Goal: Task Accomplishment & Management: Manage account settings

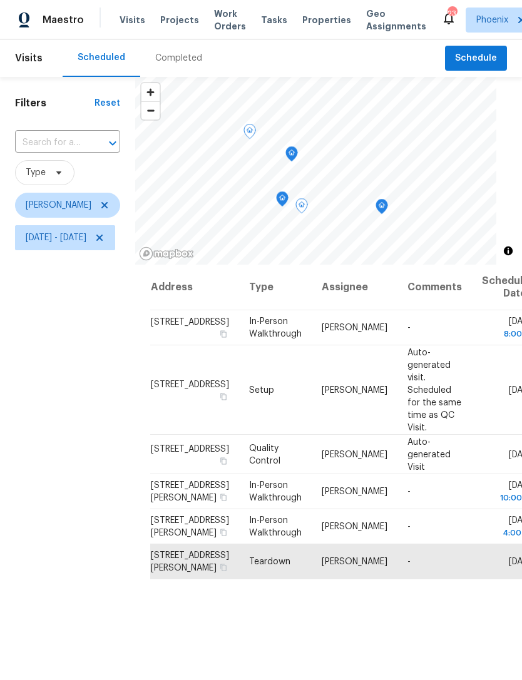
scroll to position [33, 0]
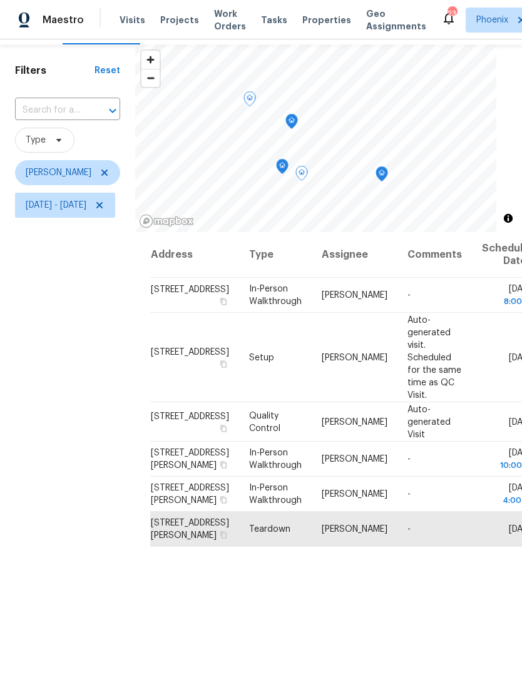
click at [0, 0] on icon at bounding box center [0, 0] width 0 height 0
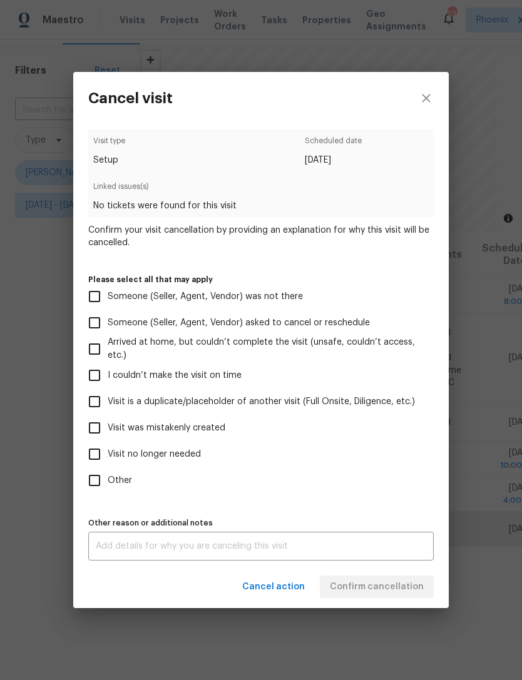
click at [86, 431] on input "Visit was mistakenly created" at bounding box center [94, 428] width 26 height 26
checkbox input "true"
click at [93, 483] on input "Other" at bounding box center [94, 480] width 26 height 26
checkbox input "true"
click at [152, 548] on textarea at bounding box center [261, 546] width 330 height 9
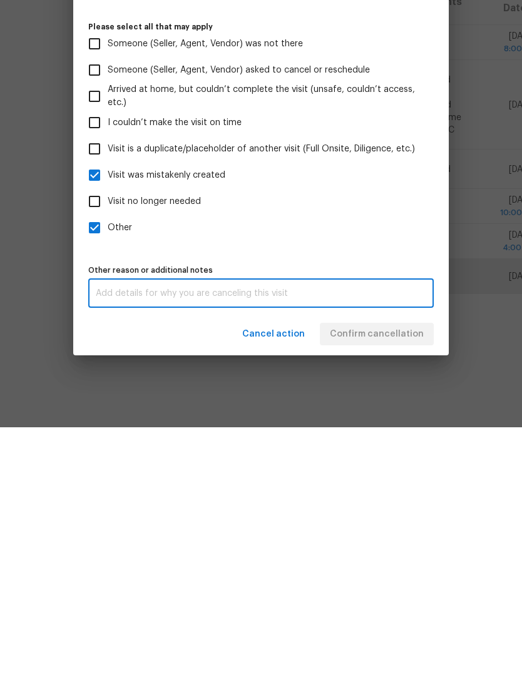
scroll to position [40, 0]
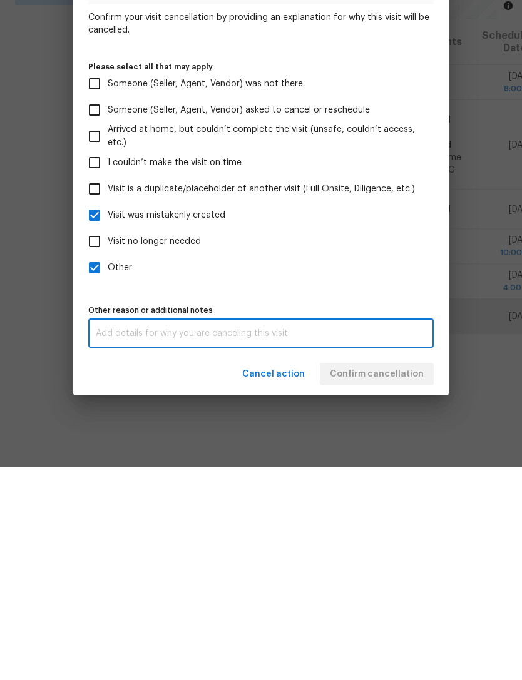
click at [252, 542] on textarea at bounding box center [261, 546] width 330 height 9
click at [94, 415] on input "Visit was mistakenly created" at bounding box center [94, 428] width 26 height 26
checkbox input "false"
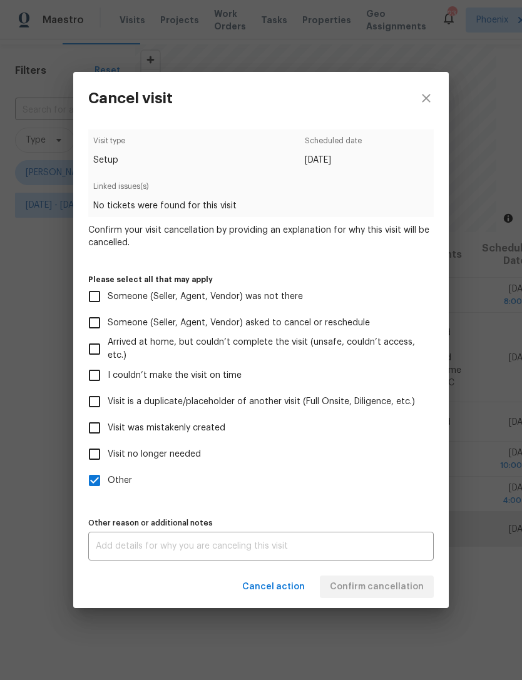
click at [321, 545] on textarea at bounding box center [261, 546] width 330 height 9
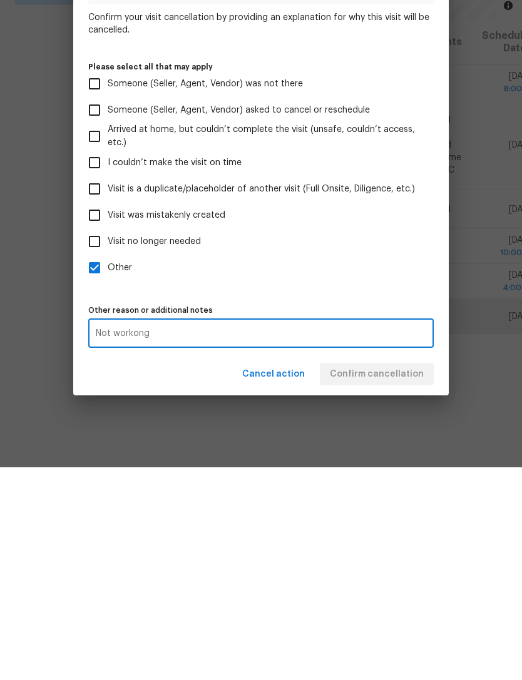
type textarea "Not workong"
click at [394, 289] on div "Visit type Setup Scheduled date [DATE] Linked issues(s) No tickets were found f…" at bounding box center [260, 345] width 345 height 431
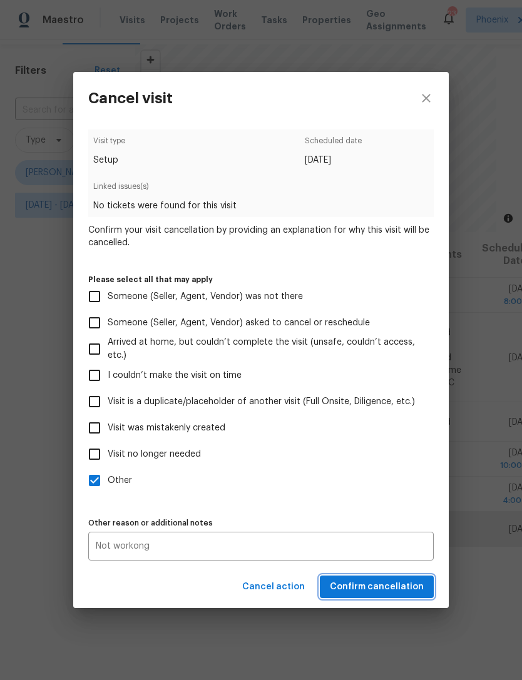
click at [399, 592] on span "Confirm cancellation" at bounding box center [377, 587] width 94 height 16
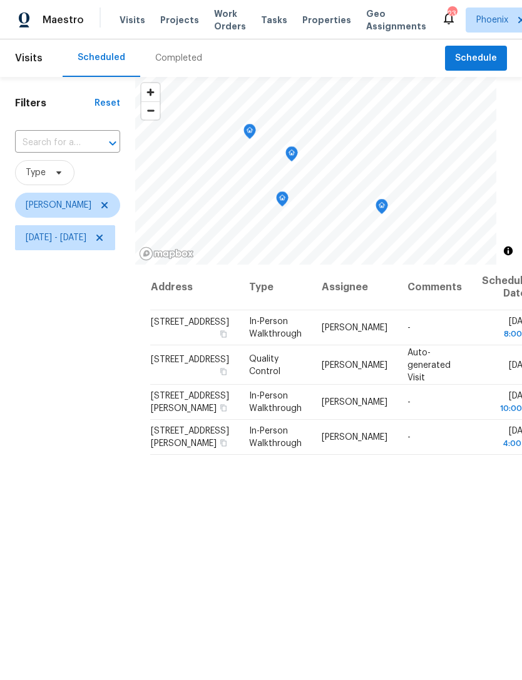
scroll to position [0, 0]
click at [496, 63] on span "Schedule" at bounding box center [476, 59] width 42 height 16
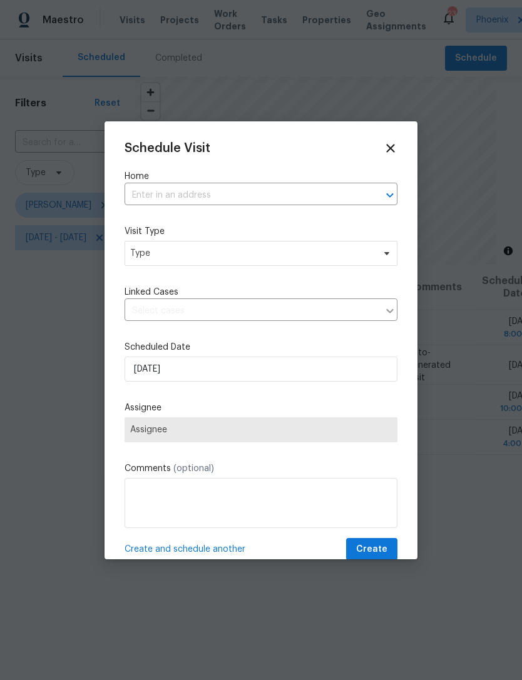
click at [189, 197] on input "text" at bounding box center [244, 195] width 238 height 19
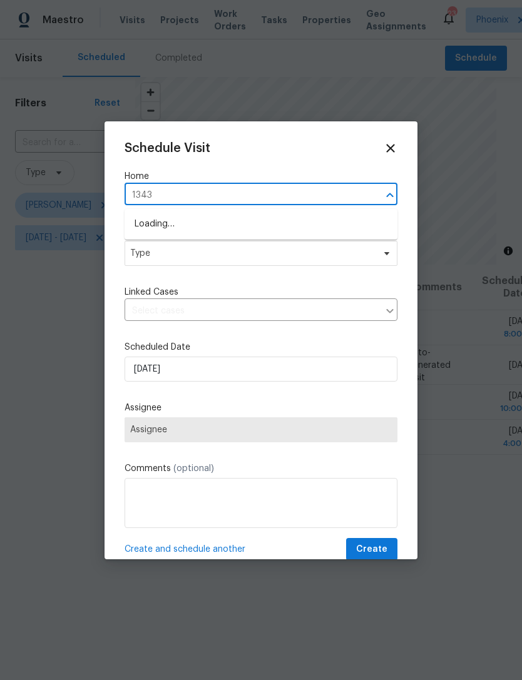
type input "13433"
click at [150, 254] on li "[STREET_ADDRESS]" at bounding box center [261, 245] width 273 height 21
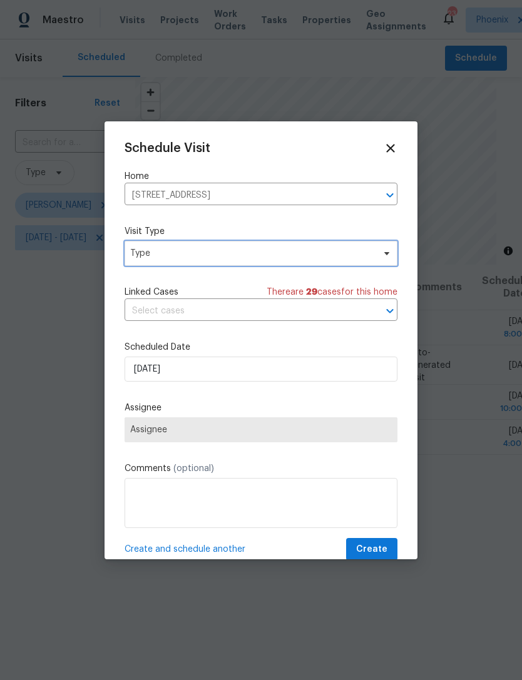
click at [277, 265] on span "Type" at bounding box center [261, 253] width 273 height 25
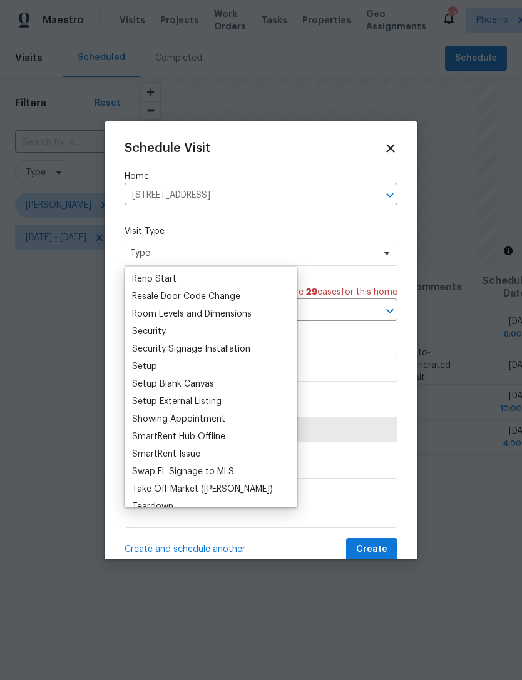
scroll to position [954, 0]
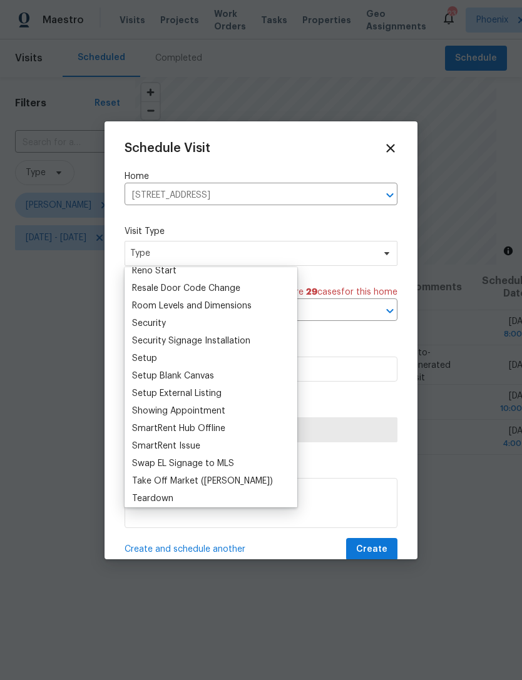
click at [155, 355] on div "Setup" at bounding box center [144, 358] width 25 height 13
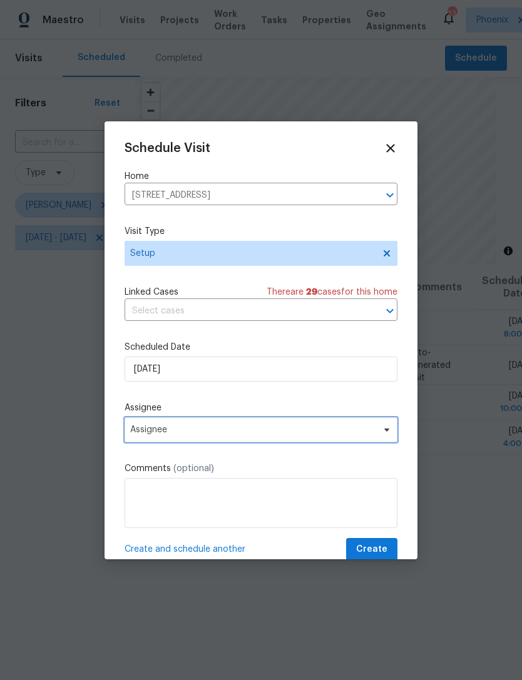
click at [265, 429] on span "Assignee" at bounding box center [252, 430] width 245 height 10
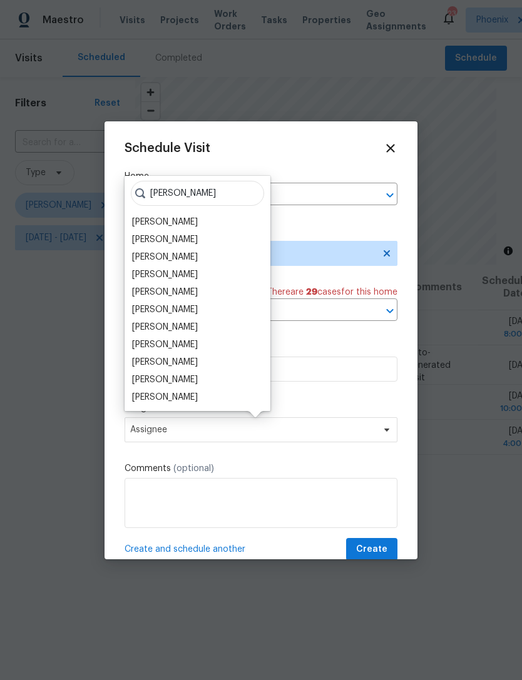
type input "[PERSON_NAME]"
click at [177, 278] on div "[PERSON_NAME]" at bounding box center [165, 274] width 66 height 13
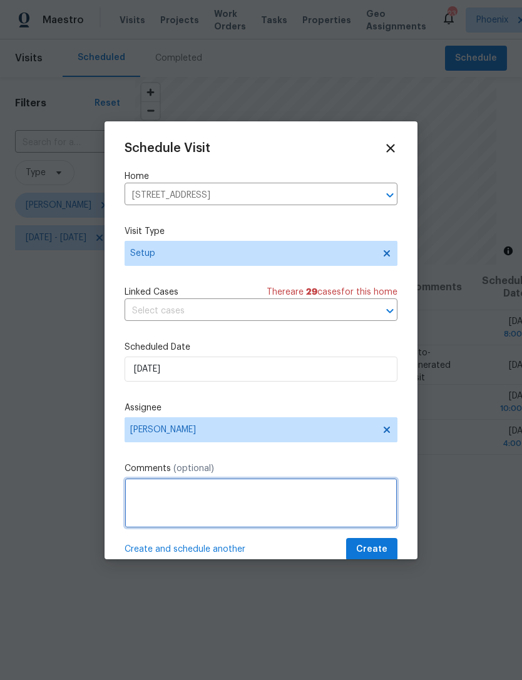
click at [283, 509] on textarea at bounding box center [261, 503] width 273 height 50
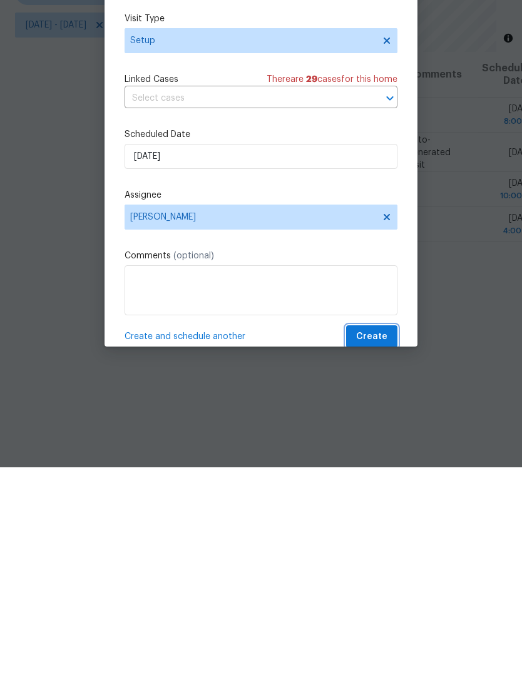
click at [372, 542] on span "Create" at bounding box center [371, 550] width 31 height 16
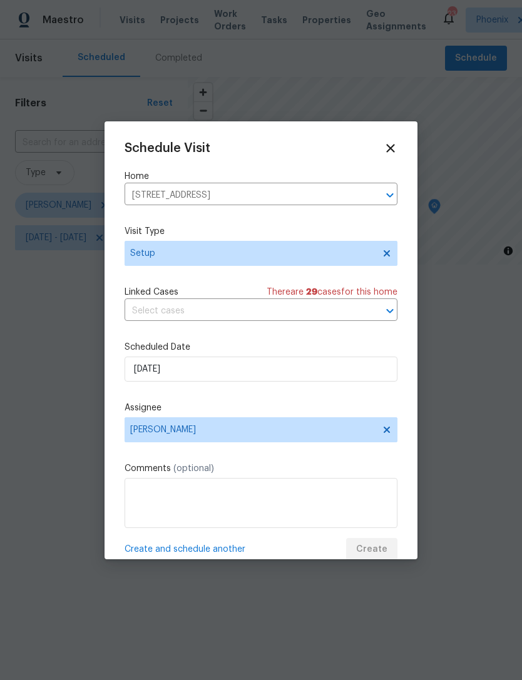
scroll to position [0, 0]
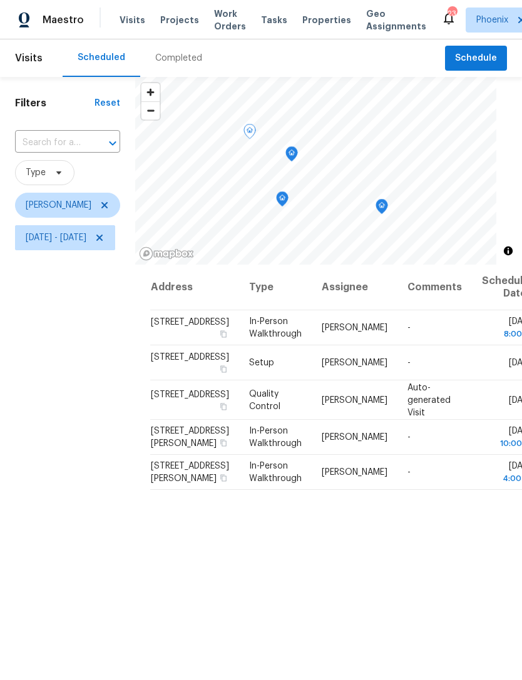
click at [0, 0] on icon at bounding box center [0, 0] width 0 height 0
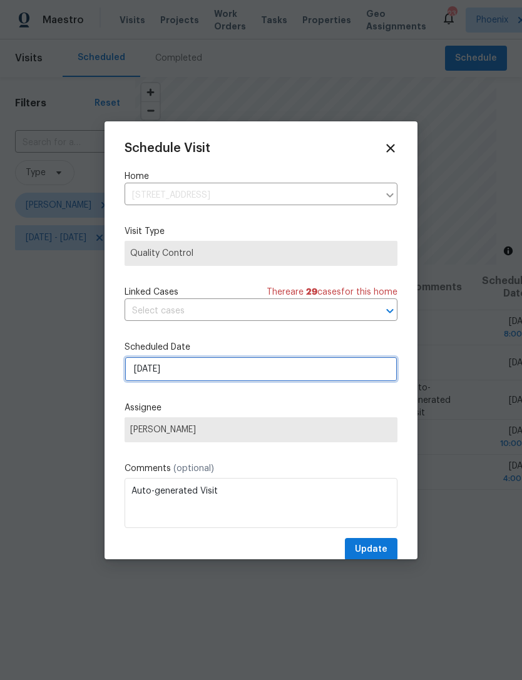
click at [243, 382] on input "[DATE]" at bounding box center [261, 369] width 273 height 25
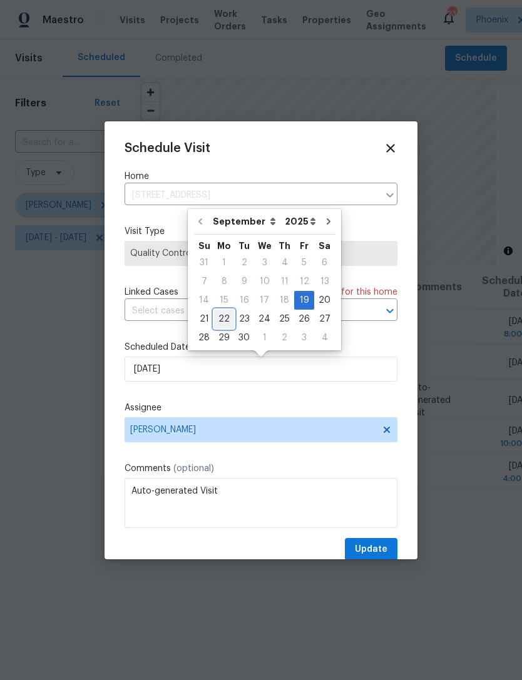
click at [227, 319] on div "22" at bounding box center [224, 319] width 20 height 18
type input "[DATE]"
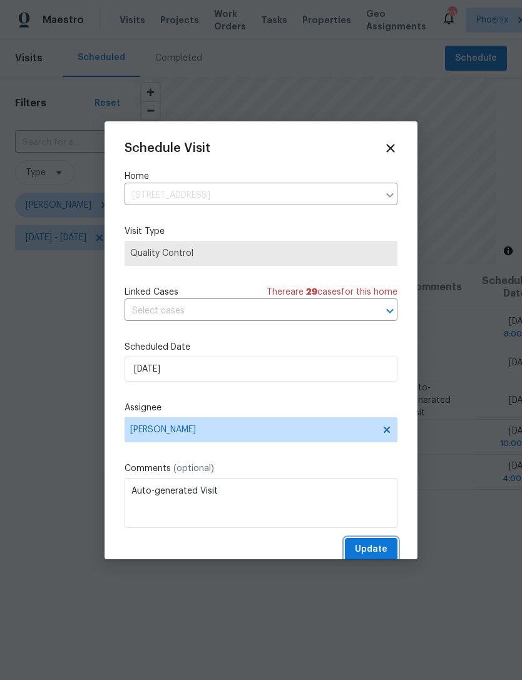
click at [380, 549] on span "Update" at bounding box center [371, 550] width 33 height 16
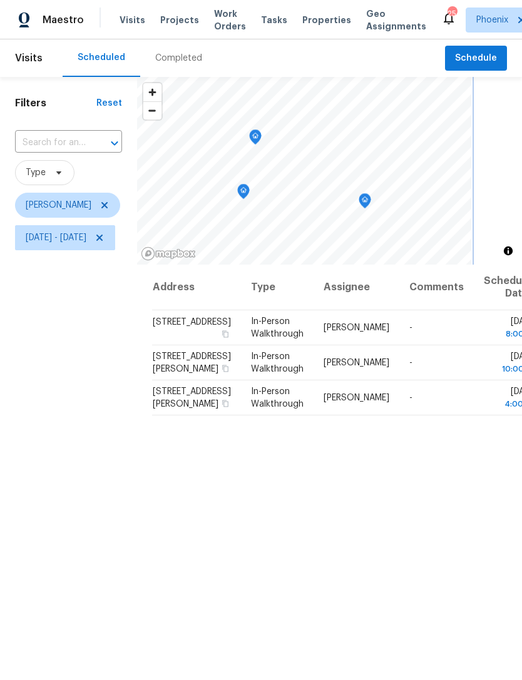
click at [261, 140] on icon "Map marker" at bounding box center [255, 137] width 11 height 14
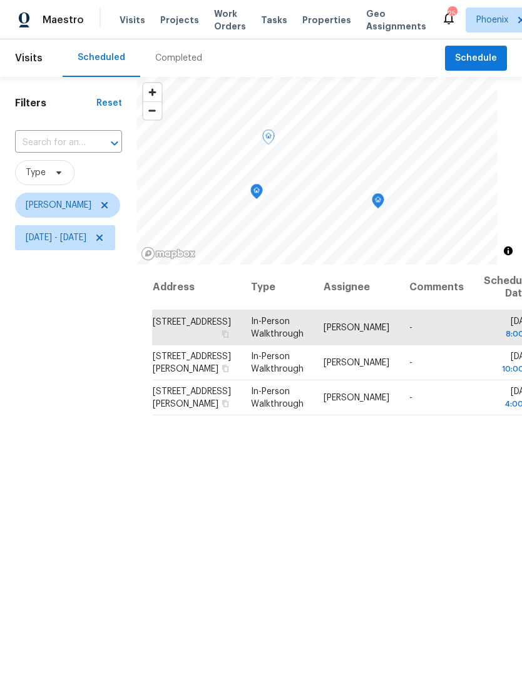
click at [0, 0] on icon at bounding box center [0, 0] width 0 height 0
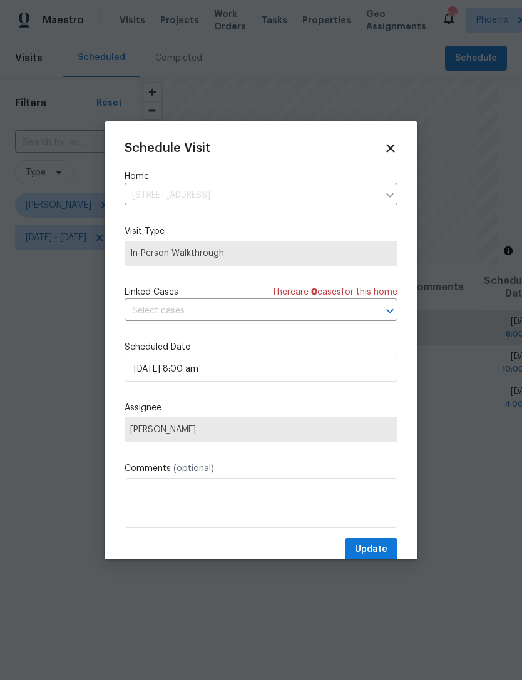
click at [305, 337] on div "Schedule Visit Home [STREET_ADDRESS] ​ Visit Type In-Person Walkthrough Linked …" at bounding box center [261, 351] width 273 height 420
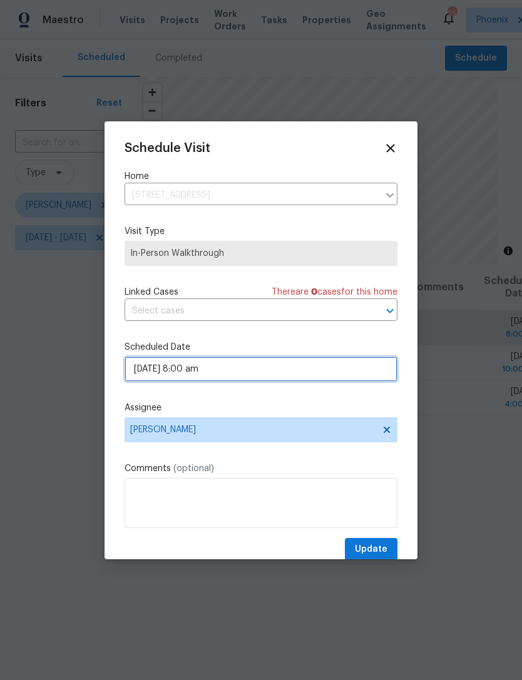
click at [315, 378] on input "[DATE] 8:00 am" at bounding box center [261, 369] width 273 height 25
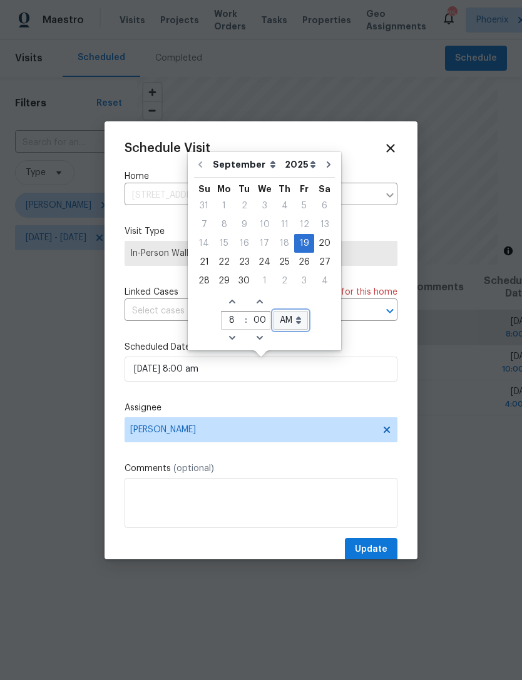
click at [297, 317] on select "AM PM" at bounding box center [290, 320] width 34 height 19
select select "pm"
type input "[DATE] 8:00 pm"
select select "pm"
click at [232, 340] on icon "Decrease hours (12hr clock)" at bounding box center [232, 338] width 10 height 10
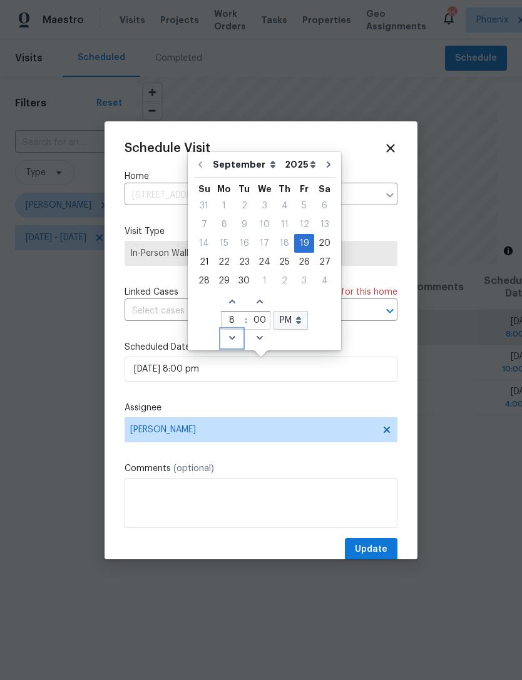
type input "[DATE] 7:00 pm"
type input "7"
click at [230, 341] on icon "Decrease hours (12hr clock)" at bounding box center [232, 338] width 10 height 10
type input "[DATE] 6:00 pm"
type input "6"
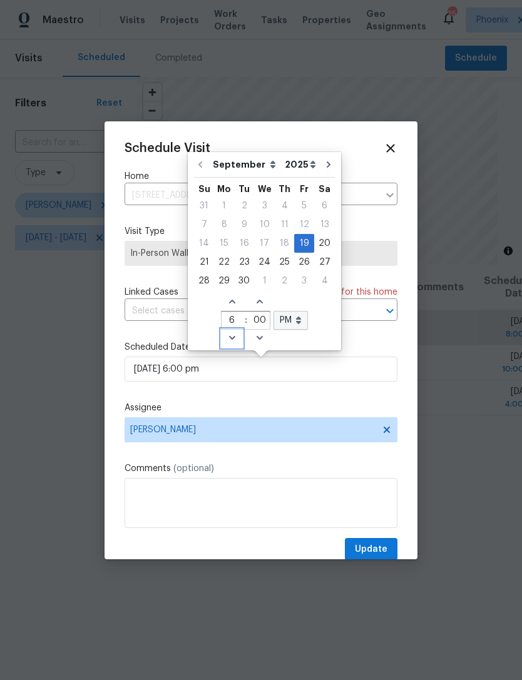
click at [230, 341] on icon "Decrease hours (12hr clock)" at bounding box center [232, 338] width 10 height 10
type input "[DATE] 5:00 pm"
type input "5"
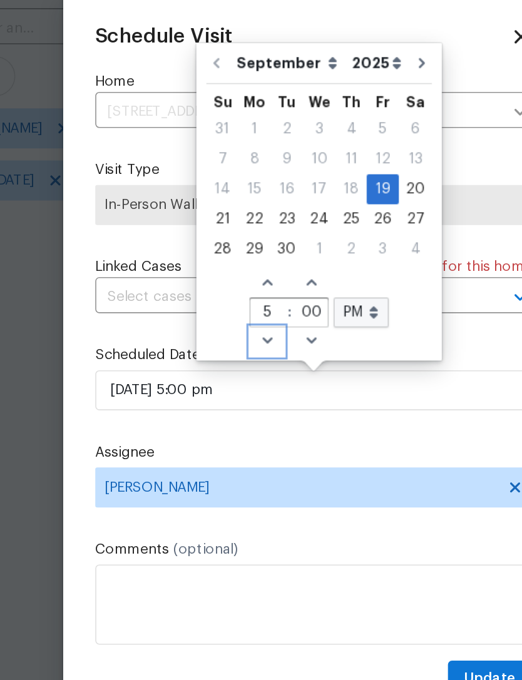
click at [227, 333] on icon "Decrease hours (12hr clock)" at bounding box center [232, 338] width 10 height 10
type input "09/19/2025 4:00 pm"
type input "4"
click at [228, 336] on icon "Decrease hours (12hr clock)" at bounding box center [231, 338] width 6 height 4
type input "09/19/2025 3:00 pm"
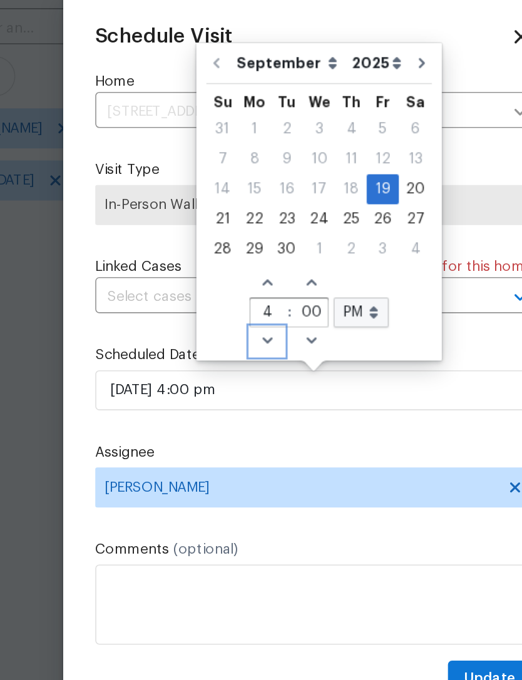
type input "3"
click at [228, 336] on icon "Decrease hours (12hr clock)" at bounding box center [231, 338] width 6 height 4
type input "09/19/2025 2:00 pm"
type input "2"
click at [345, 538] on button "Update" at bounding box center [371, 549] width 53 height 23
